Goal: Task Accomplishment & Management: Use online tool/utility

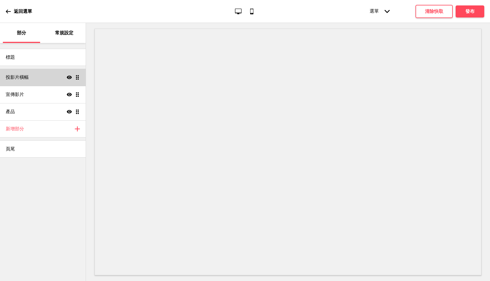
click at [57, 78] on div "投影片橫幅 Show Drag" at bounding box center [43, 77] width 86 height 17
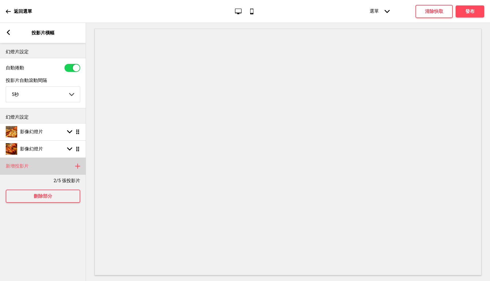
click at [34, 169] on div "新增投影片 Plus" at bounding box center [43, 165] width 86 height 17
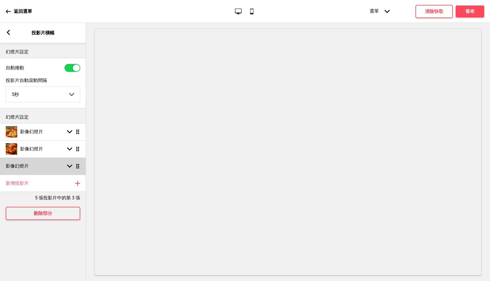
click at [24, 168] on font "影像幻燈片" at bounding box center [17, 165] width 23 height 5
select select "right"
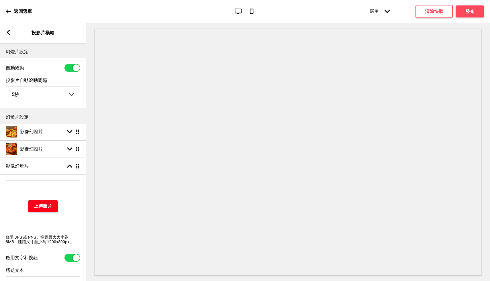
click at [46, 209] on h4 "上傳圖片" at bounding box center [43, 206] width 18 height 6
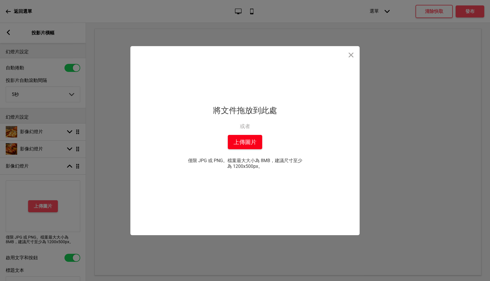
click at [257, 143] on button "上傳圖片" at bounding box center [245, 142] width 34 height 14
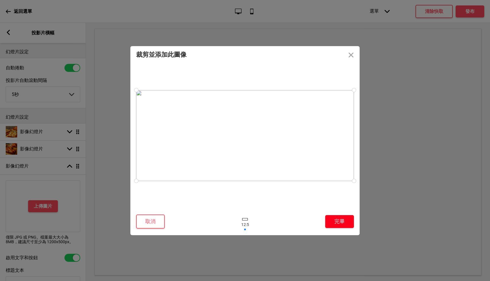
click at [348, 222] on button "完畢" at bounding box center [339, 221] width 29 height 13
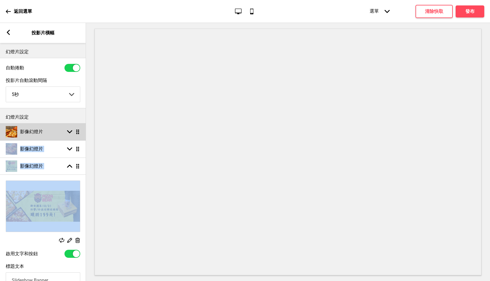
drag, startPoint x: 79, startPoint y: 171, endPoint x: 77, endPoint y: 129, distance: 41.9
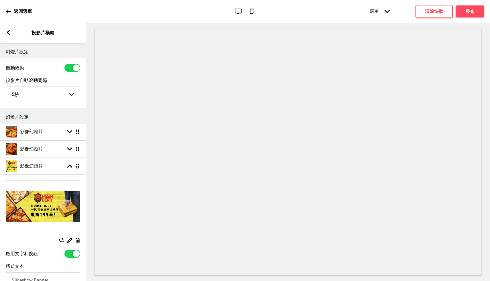
click at [89, 184] on div at bounding box center [288, 152] width 404 height 258
click at [70, 167] on rect at bounding box center [69, 166] width 5 height 5
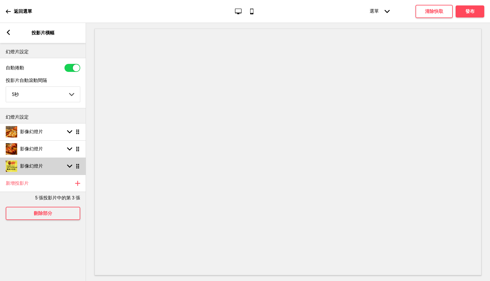
click at [69, 166] on rect at bounding box center [69, 166] width 5 height 5
select select "right"
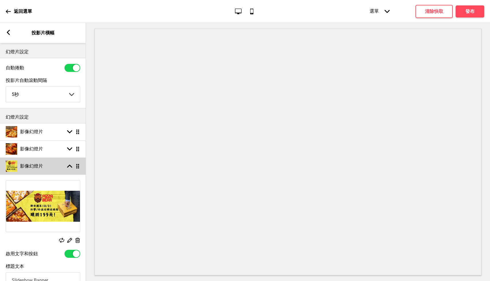
click at [69, 166] on icon at bounding box center [69, 166] width 5 height 3
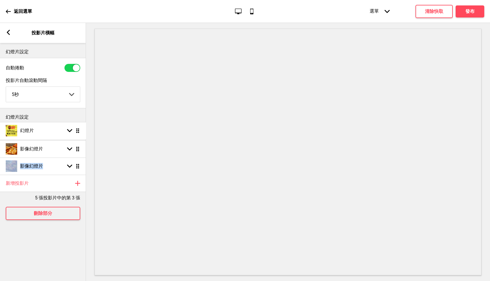
drag, startPoint x: 80, startPoint y: 167, endPoint x: 80, endPoint y: 131, distance: 36.4
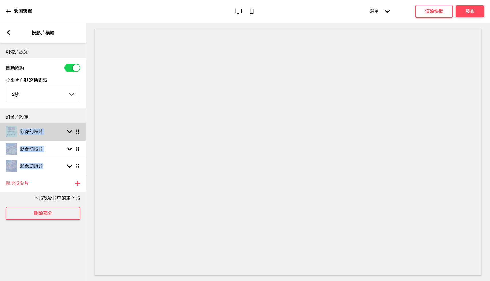
click at [72, 130] on rect at bounding box center [69, 131] width 5 height 5
select select "right"
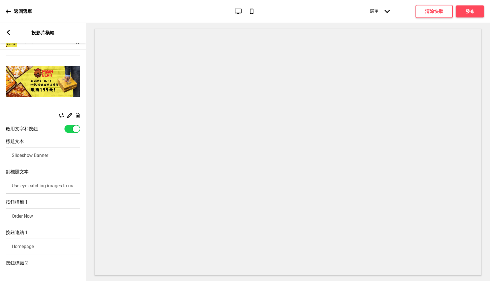
scroll to position [98, 0]
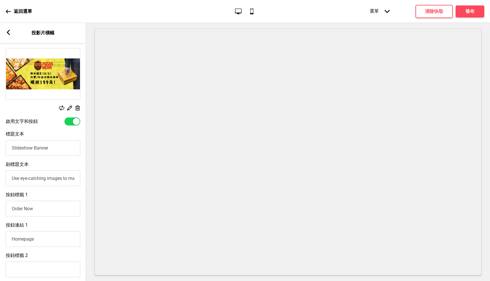
click at [58, 208] on input "Order Now" at bounding box center [43, 209] width 74 height 16
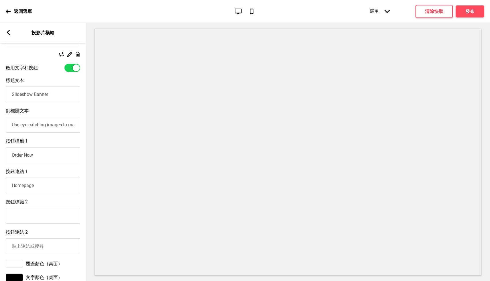
scroll to position [72, 0]
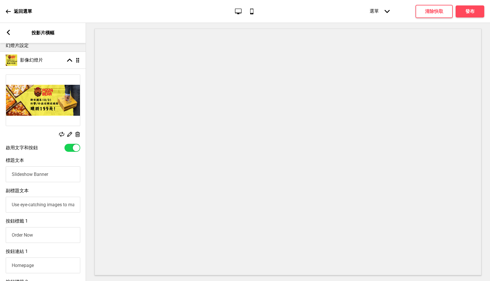
drag, startPoint x: 69, startPoint y: 175, endPoint x: 0, endPoint y: 177, distance: 69.3
click at [0, 177] on div "標題文本 Slideshow Banner" at bounding box center [43, 170] width 86 height 30
type input "外帶/外送任兩款-199元"
click at [38, 208] on input "Use eye-catching images to make a strong first impression of your brand" at bounding box center [43, 205] width 74 height 16
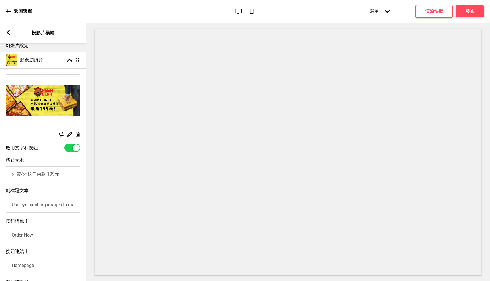
click at [38, 208] on input "Use eye-catching images to make a strong first impression of your brand" at bounding box center [43, 205] width 74 height 16
type input "快"
type input "立刻點餐！"
click at [53, 233] on input "Order Now" at bounding box center [43, 235] width 74 height 16
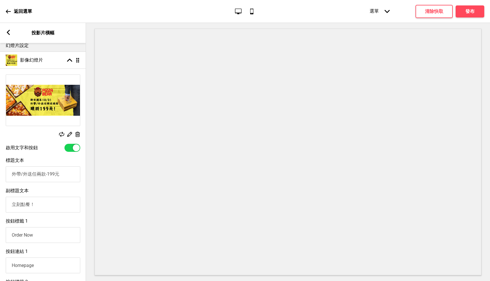
click at [53, 233] on input "Order Now" at bounding box center [43, 235] width 74 height 16
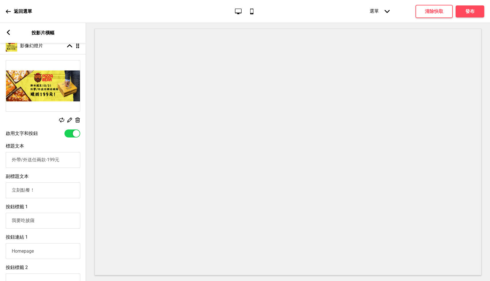
type input "我要吃披薩"
click at [40, 251] on input "Homepage" at bounding box center [43, 251] width 74 height 16
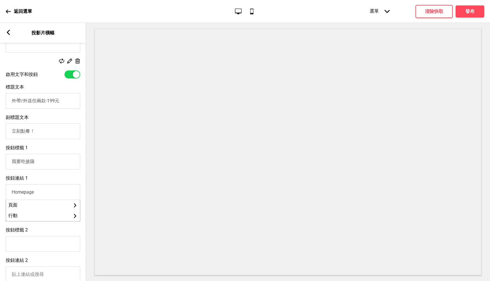
scroll to position [149, 0]
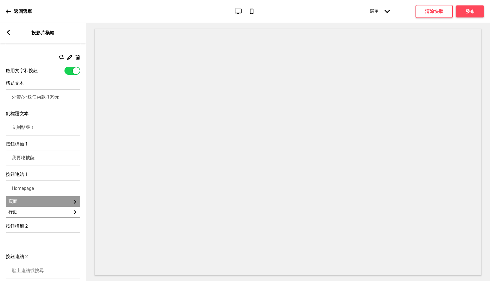
click at [68, 204] on li "頁面 Arrow right" at bounding box center [43, 201] width 74 height 11
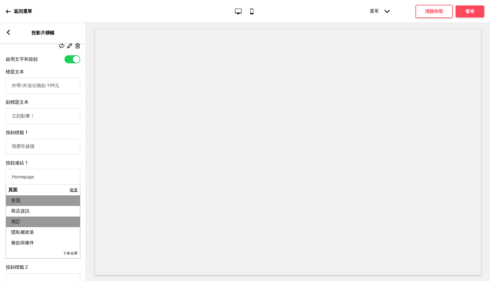
scroll to position [164, 0]
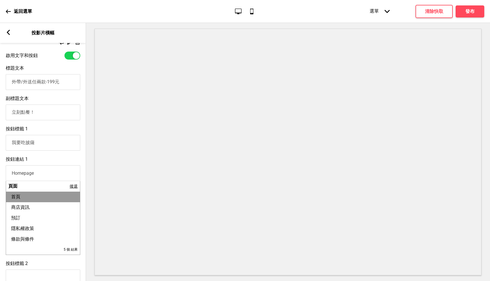
click at [49, 200] on li "首頁" at bounding box center [43, 197] width 74 height 11
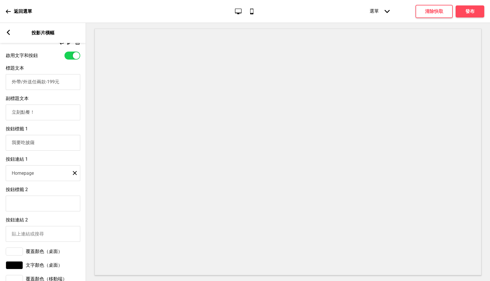
scroll to position [171, 0]
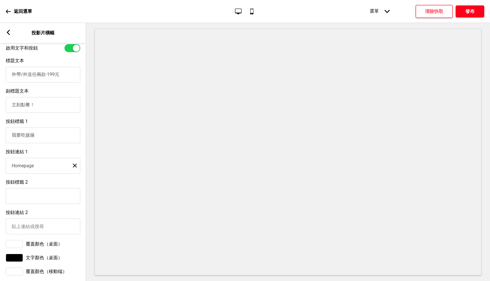
click at [465, 13] on button "發布" at bounding box center [469, 11] width 29 height 12
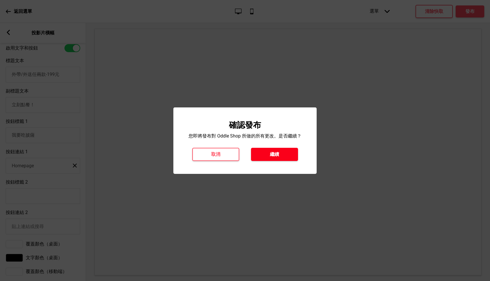
click at [287, 154] on button "繼續" at bounding box center [274, 154] width 47 height 13
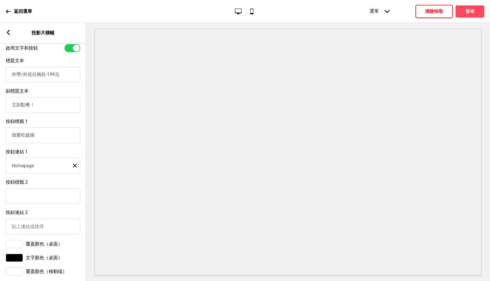
click at [433, 12] on font "清除快取" at bounding box center [434, 11] width 18 height 5
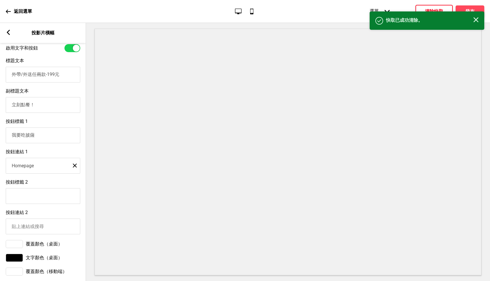
click at [476, 22] on div "Close" at bounding box center [475, 20] width 5 height 6
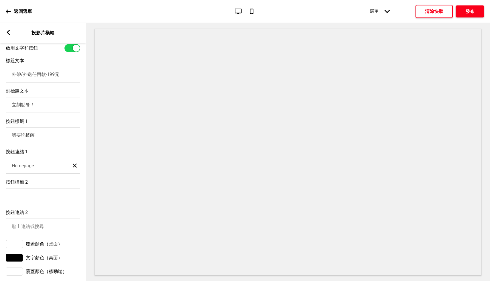
click at [472, 11] on font "發布" at bounding box center [469, 11] width 9 height 5
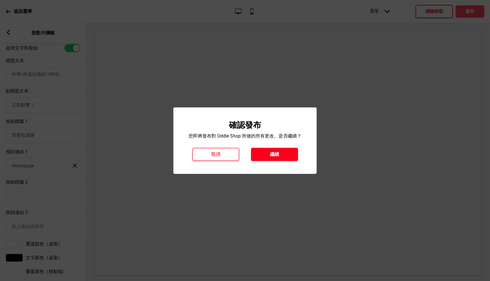
click at [276, 153] on font "繼續" at bounding box center [274, 153] width 9 height 5
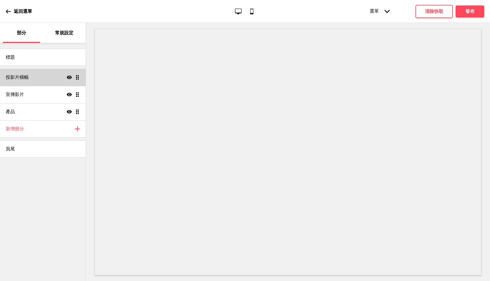
click at [51, 74] on div "投影片橫幅 Show Drag" at bounding box center [43, 77] width 86 height 17
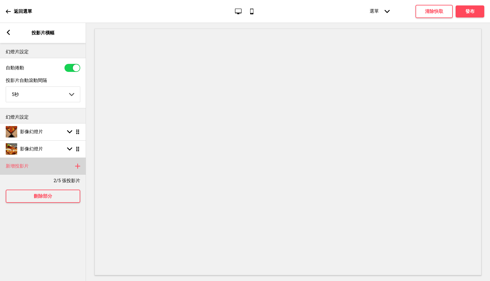
click at [54, 166] on div "新增投影片 Plus" at bounding box center [43, 165] width 86 height 17
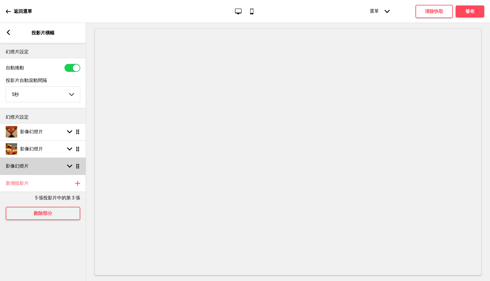
click at [68, 167] on icon at bounding box center [69, 166] width 5 height 3
select select "right"
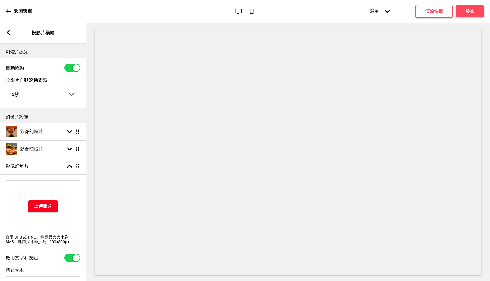
click at [42, 209] on h4 "上傳圖片" at bounding box center [43, 206] width 18 height 6
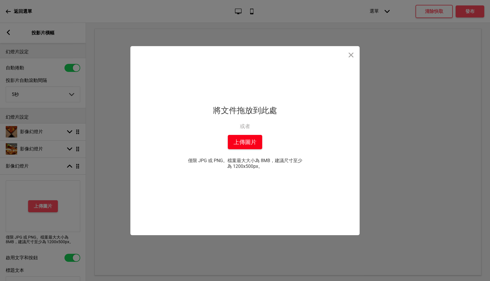
click at [244, 142] on font "上傳圖片" at bounding box center [244, 142] width 23 height 7
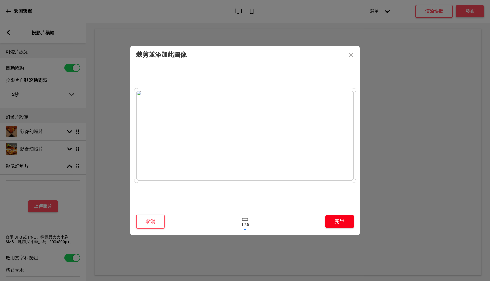
click at [339, 219] on font "完畢" at bounding box center [339, 221] width 10 height 6
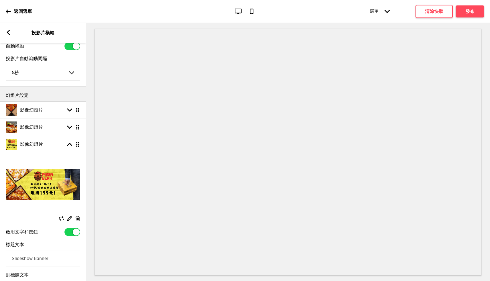
scroll to position [88, 0]
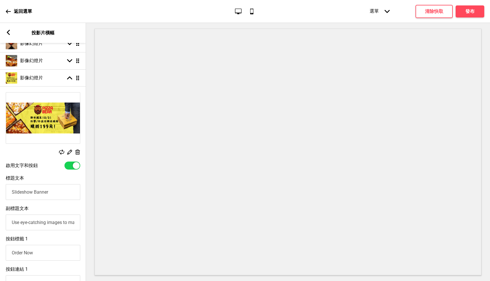
click at [61, 191] on input "Slideshow Banner" at bounding box center [43, 192] width 74 height 16
type input "外帶/外送任兩派-199元"
click at [53, 226] on input "Use eye-catching images to make a strong first impression of your brand" at bounding box center [43, 222] width 74 height 16
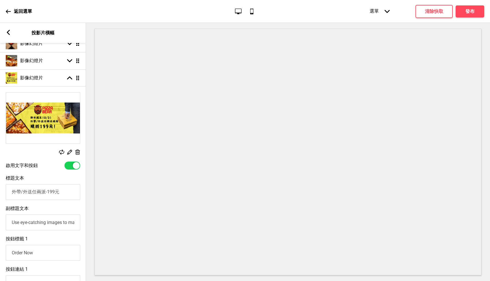
click at [58, 224] on input "Use eye-catching images to make a strong first impression of your brand" at bounding box center [43, 222] width 74 height 16
type input "我要吃披薩！！！！"
click at [43, 251] on input "Order Now" at bounding box center [43, 253] width 74 height 16
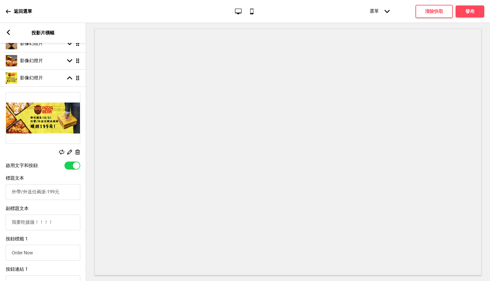
click at [46, 255] on input "Order Now" at bounding box center [43, 253] width 74 height 16
type input "點"
type input "兩派披薩吃飽飽"
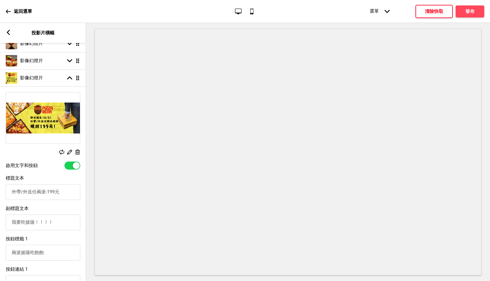
click at [438, 13] on font "清除快取" at bounding box center [434, 11] width 18 height 5
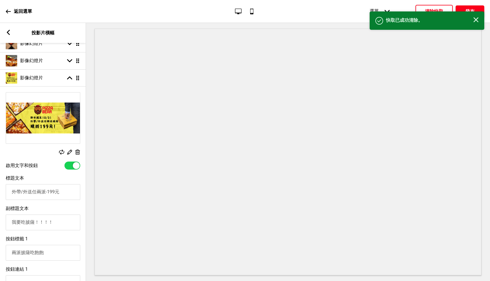
click at [465, 9] on font "發布" at bounding box center [469, 11] width 9 height 5
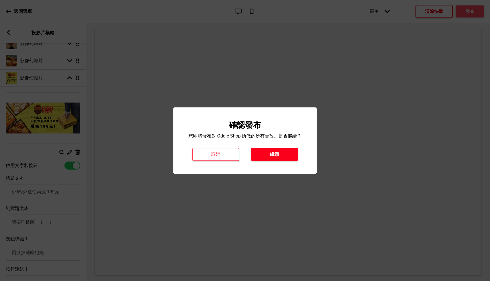
click at [281, 153] on button "繼續" at bounding box center [274, 154] width 47 height 13
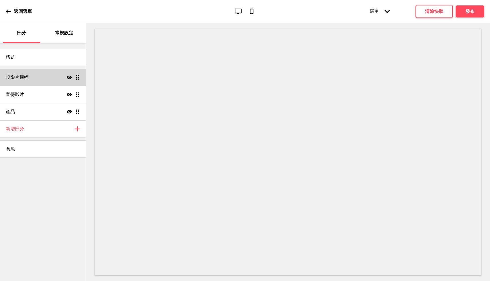
click at [48, 78] on div "投影片橫幅 Show Drag" at bounding box center [43, 77] width 86 height 17
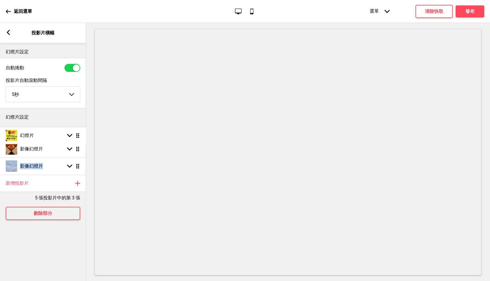
drag, startPoint x: 79, startPoint y: 167, endPoint x: 80, endPoint y: 136, distance: 31.5
click at [439, 12] on font "清除快取" at bounding box center [434, 11] width 18 height 5
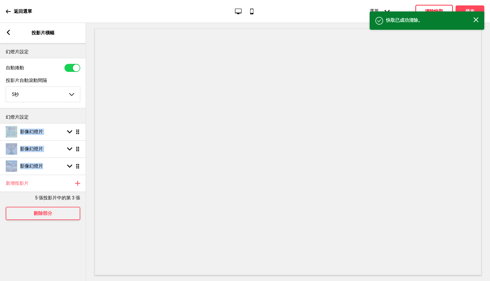
click at [477, 20] on rect at bounding box center [475, 19] width 5 height 5
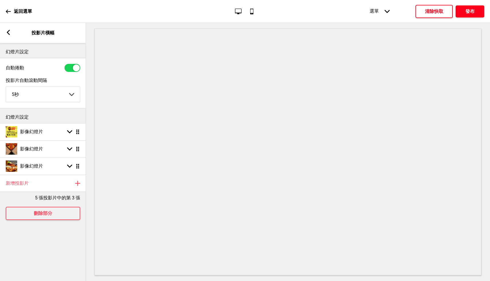
click at [473, 10] on font "發布" at bounding box center [469, 11] width 9 height 5
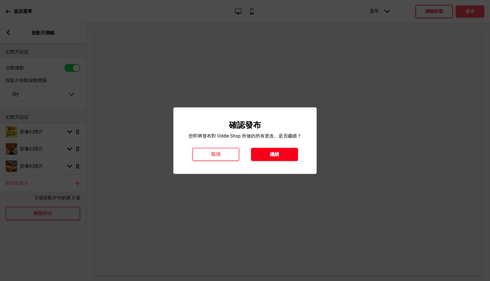
click at [273, 155] on font "繼續" at bounding box center [274, 153] width 9 height 5
